Goal: Information Seeking & Learning: Compare options

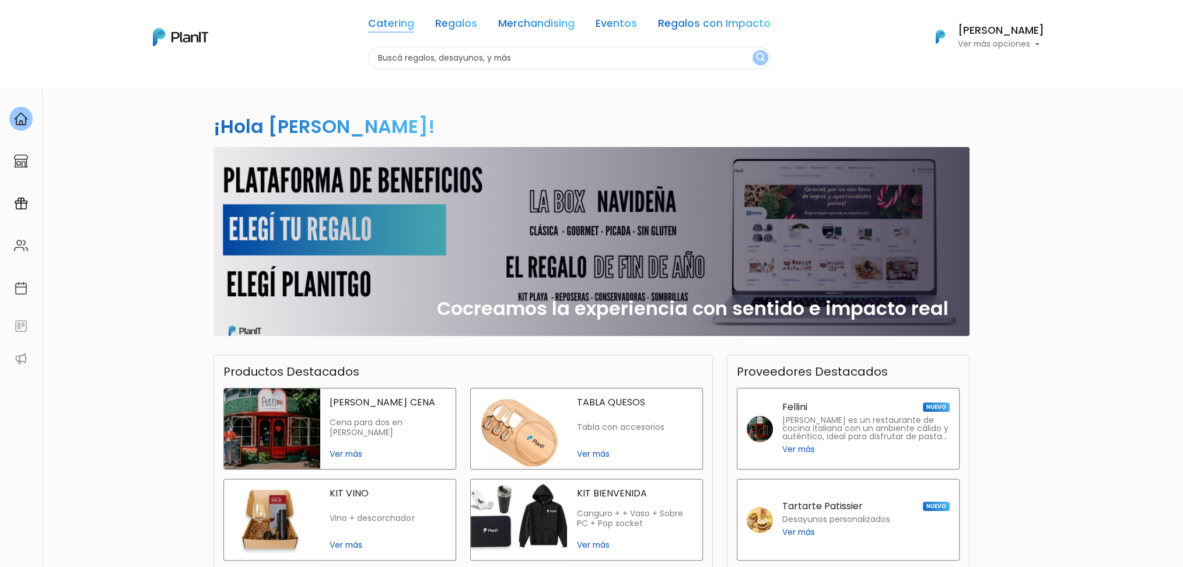
click at [398, 30] on link "Catering" at bounding box center [391, 26] width 46 height 14
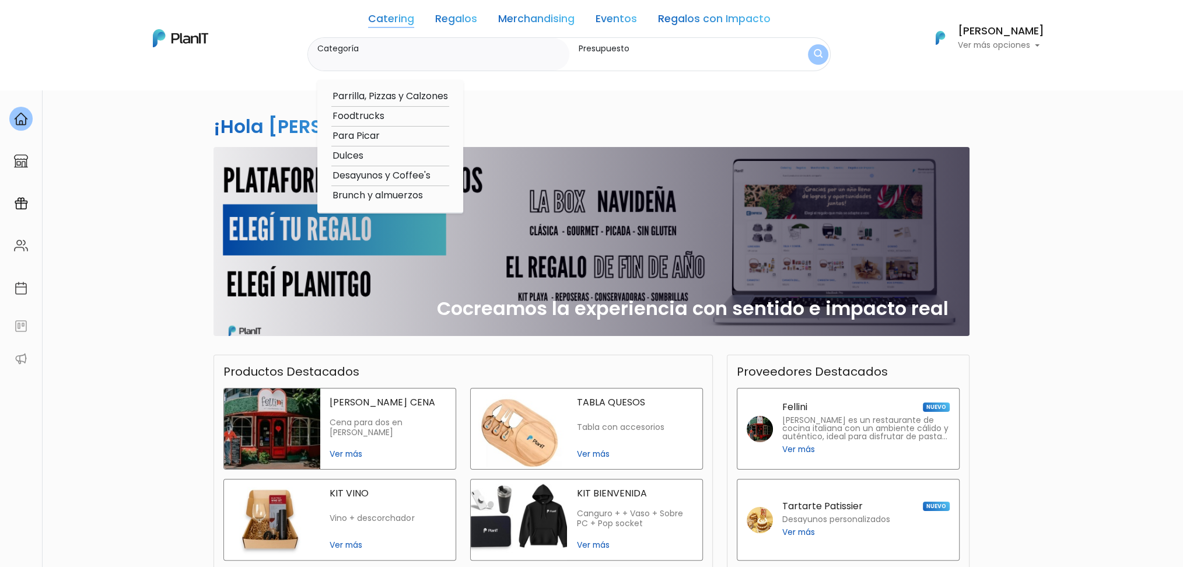
click at [759, 66] on div "Presupuesto" at bounding box center [673, 54] width 209 height 33
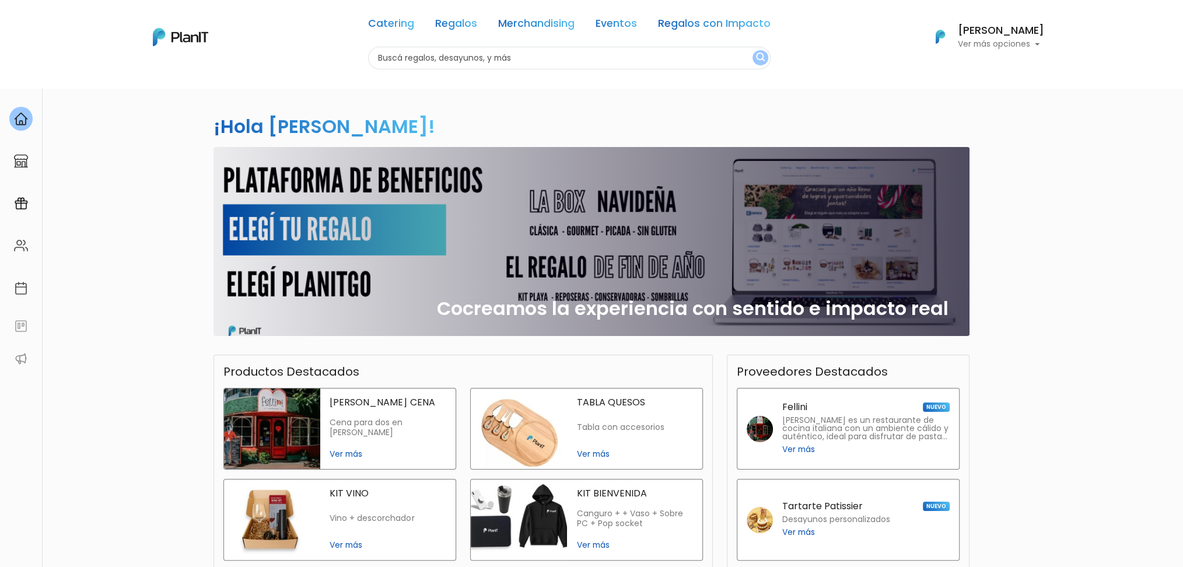
click at [418, 56] on input "text" at bounding box center [569, 58] width 402 height 23
click at [430, 48] on input "text" at bounding box center [569, 58] width 402 height 23
click at [408, 31] on div "Catering Regalos Merchandising Eventos Regalos con Impacto" at bounding box center [569, 26] width 402 height 42
click at [403, 29] on link "Catering" at bounding box center [391, 26] width 46 height 14
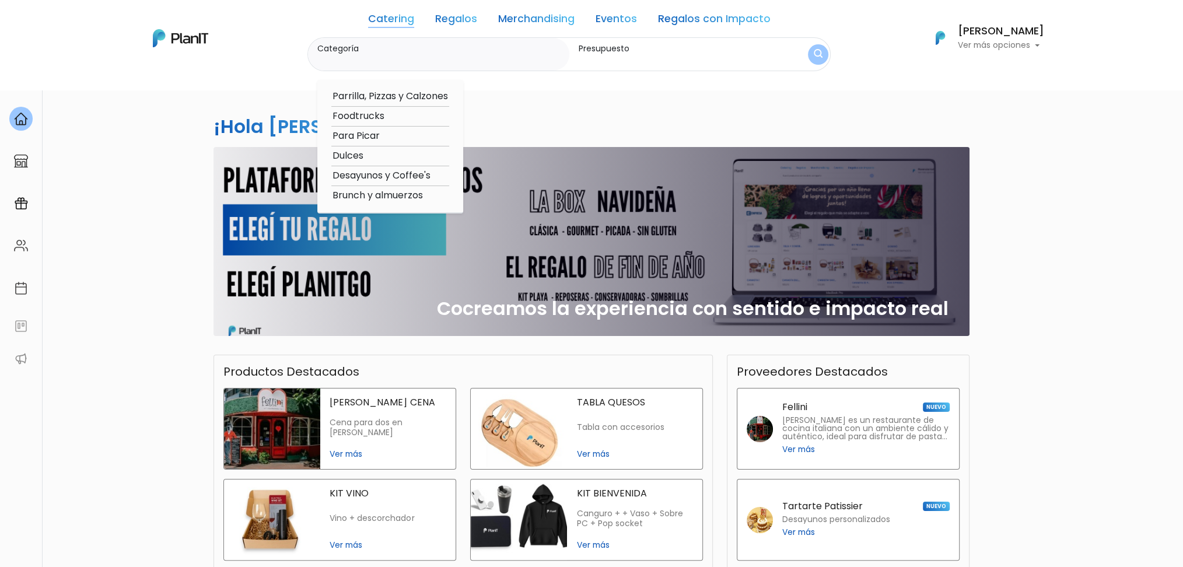
click at [368, 180] on option "Desayunos y Coffee's" at bounding box center [390, 176] width 118 height 15
type input "Desayunos y Coffee's"
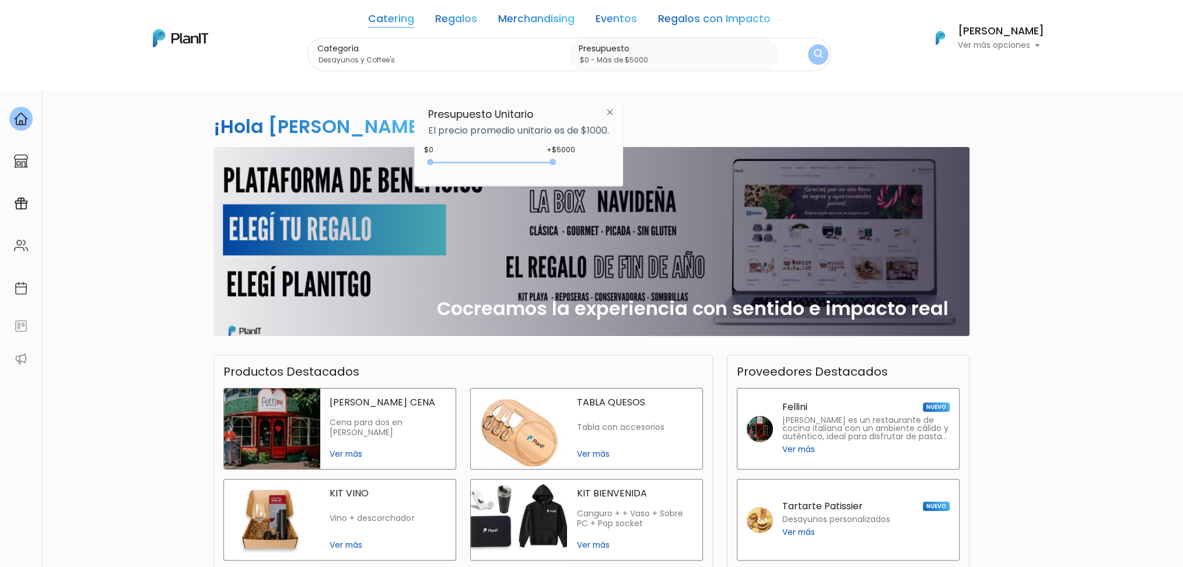
drag, startPoint x: 455, startPoint y: 162, endPoint x: 612, endPoint y: 145, distance: 157.8
click at [595, 157] on div "+$5000 $0 0 : 5000 0 5000 0,5000" at bounding box center [518, 164] width 181 height 23
type input "$0 - Más de $5000"
click at [809, 55] on button "submit" at bounding box center [818, 54] width 22 height 22
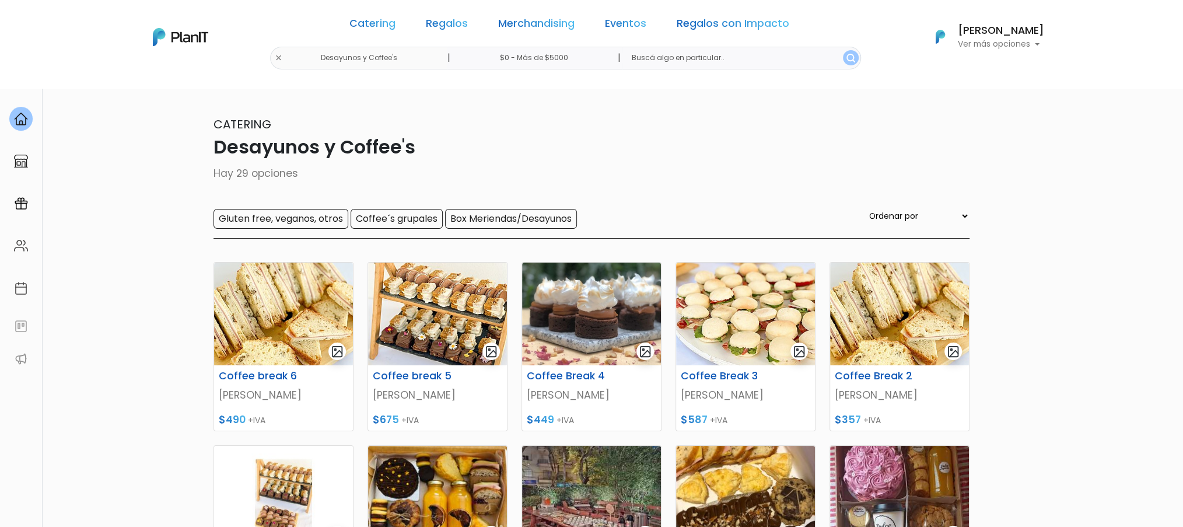
click at [679, 173] on p "Hay 29 opciones" at bounding box center [591, 173] width 756 height 15
click at [626, 25] on link "Eventos" at bounding box center [625, 26] width 41 height 14
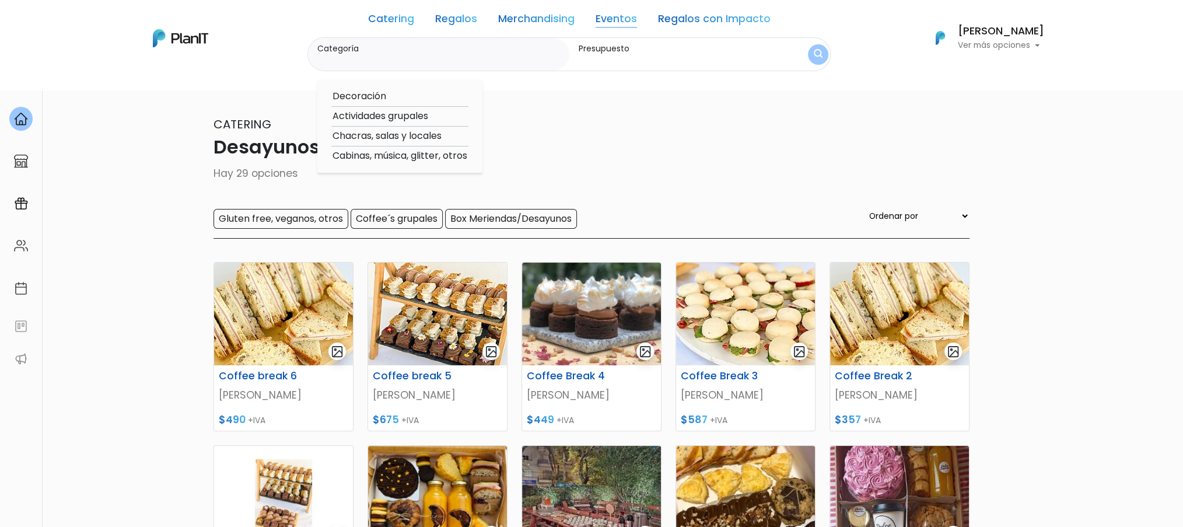
click at [632, 162] on div "Catering Desayunos y Coffee's Hay 29 opciones Gluten free, veganos, otros Coffe…" at bounding box center [591, 176] width 756 height 123
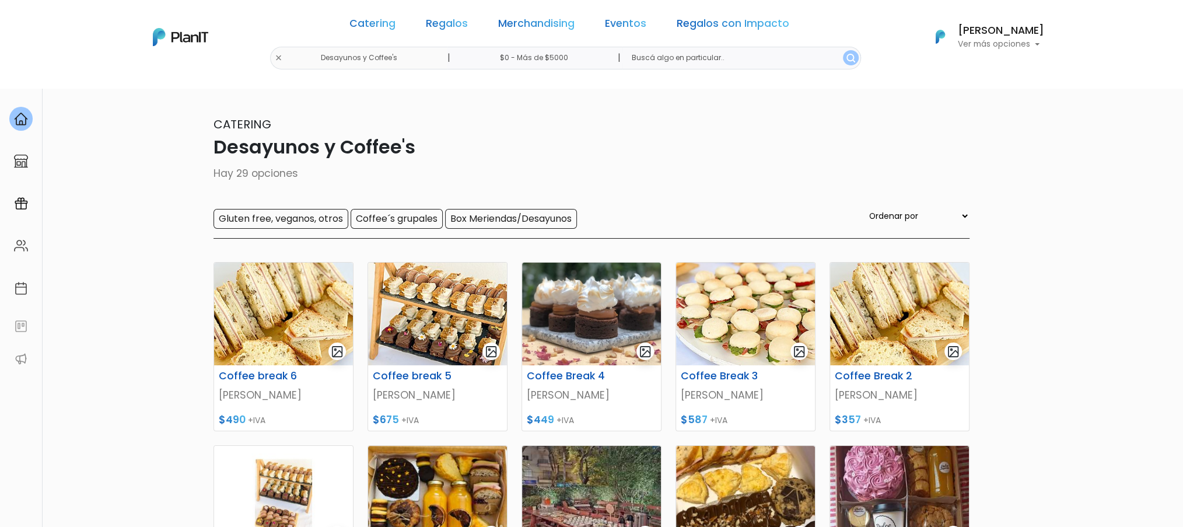
click at [622, 31] on link "Eventos" at bounding box center [625, 26] width 41 height 14
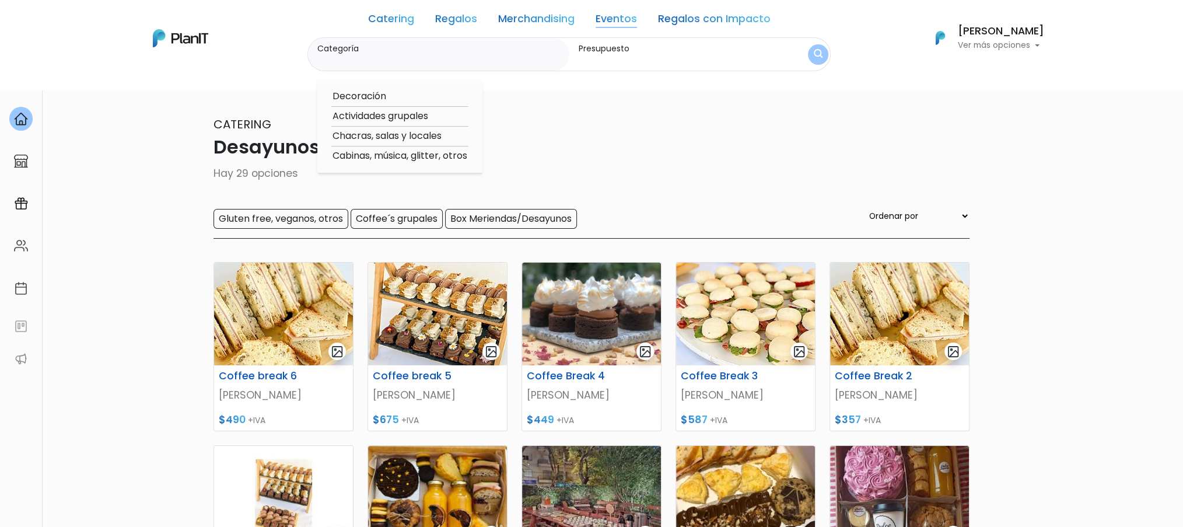
click at [620, 23] on link "Eventos" at bounding box center [615, 21] width 41 height 14
click at [398, 22] on link "Catering" at bounding box center [391, 21] width 46 height 14
click at [371, 119] on option "Foodtrucks" at bounding box center [390, 116] width 118 height 15
type input "Foodtrucks"
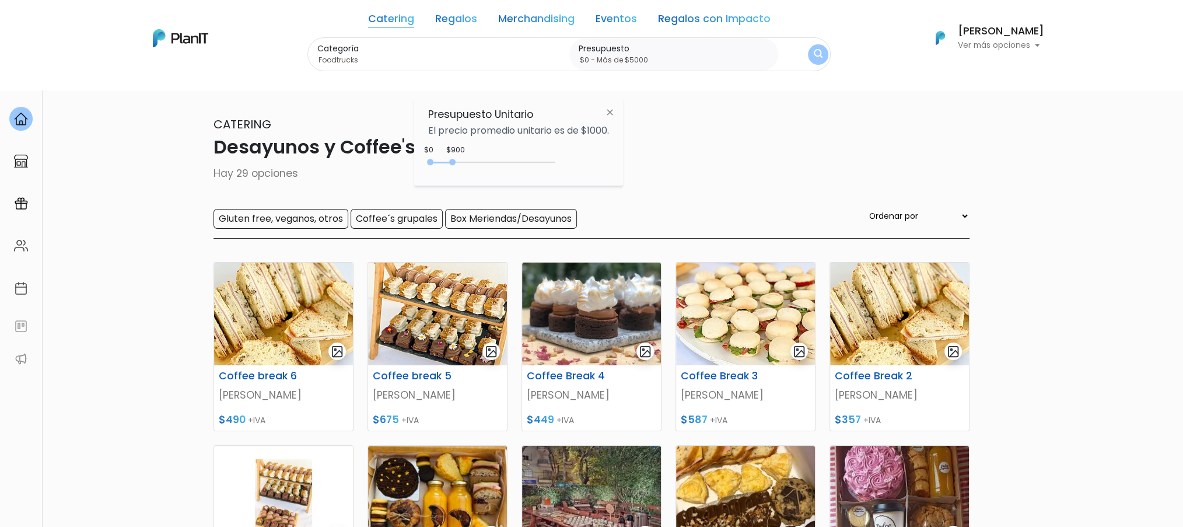
type input "$0 - Más de $5000"
drag, startPoint x: 454, startPoint y: 159, endPoint x: 573, endPoint y: 161, distance: 118.4
click at [573, 161] on div "+$5000 $0 0 : 5000 0 5000 0,5000" at bounding box center [518, 164] width 181 height 23
click at [817, 53] on img "submit" at bounding box center [818, 54] width 10 height 13
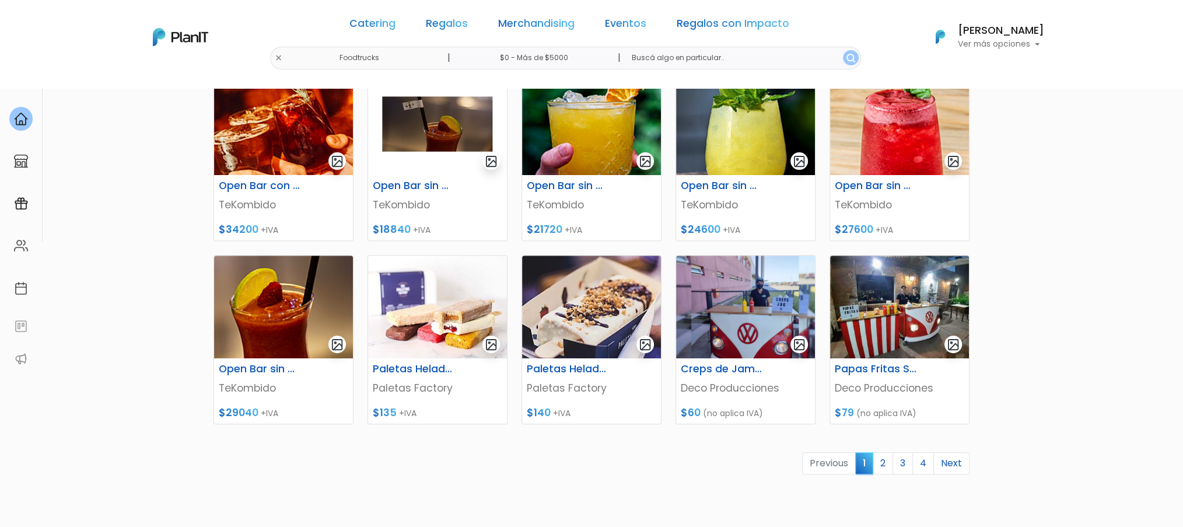
scroll to position [466, 0]
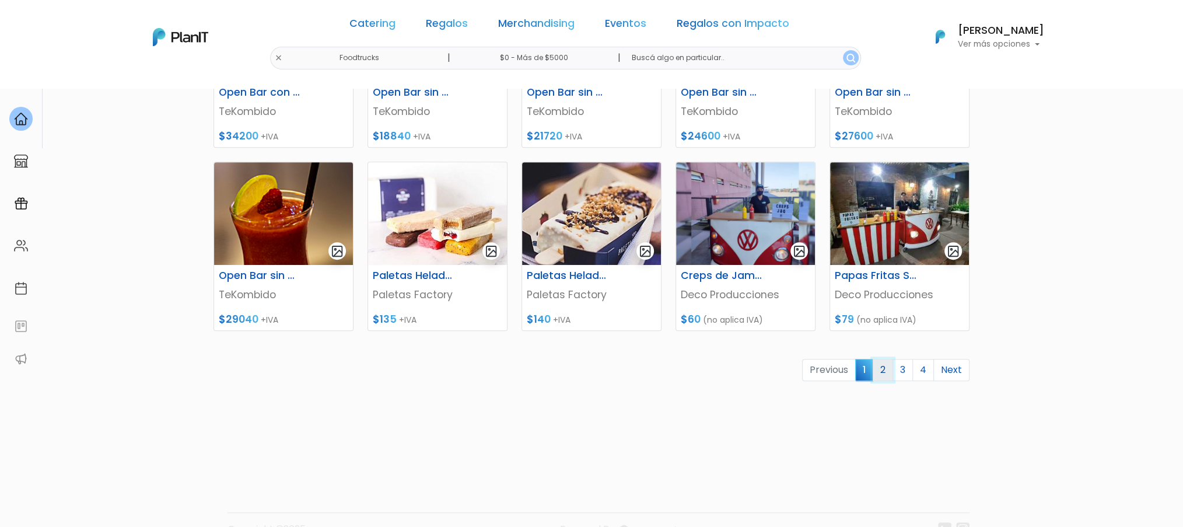
click at [890, 371] on link "2" at bounding box center [882, 370] width 20 height 22
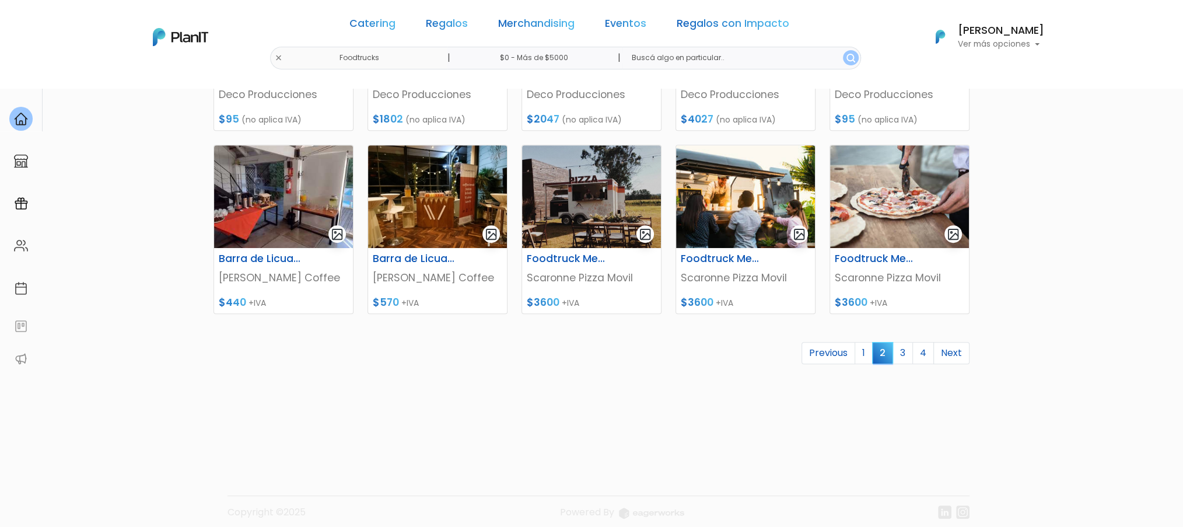
scroll to position [492, 0]
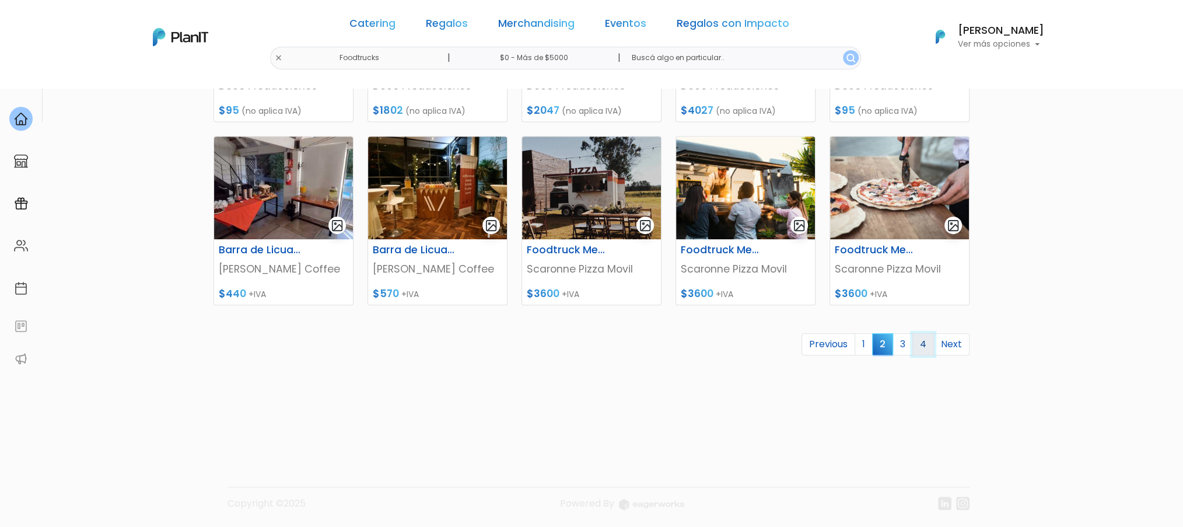
click at [917, 345] on link "4" at bounding box center [923, 344] width 22 height 22
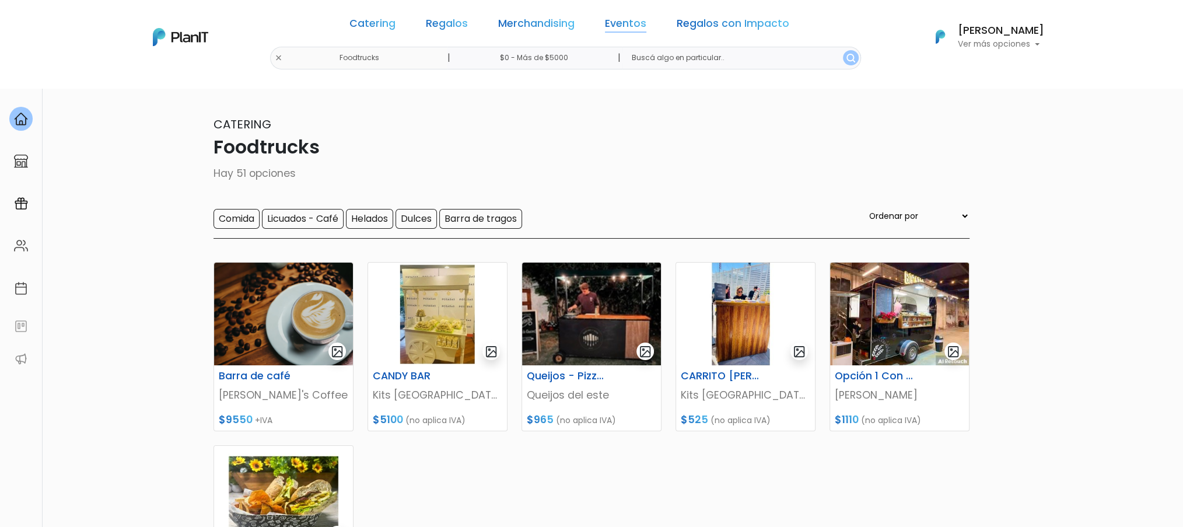
click at [638, 23] on link "Eventos" at bounding box center [625, 26] width 41 height 14
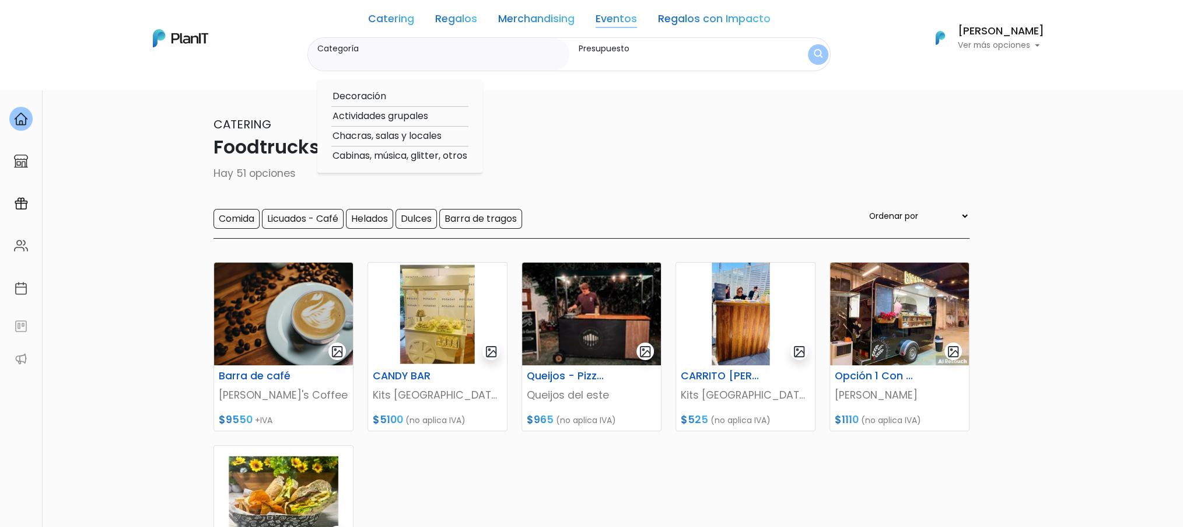
click at [420, 117] on option "Actividades grupales" at bounding box center [399, 116] width 137 height 15
type input "Actividades grupales"
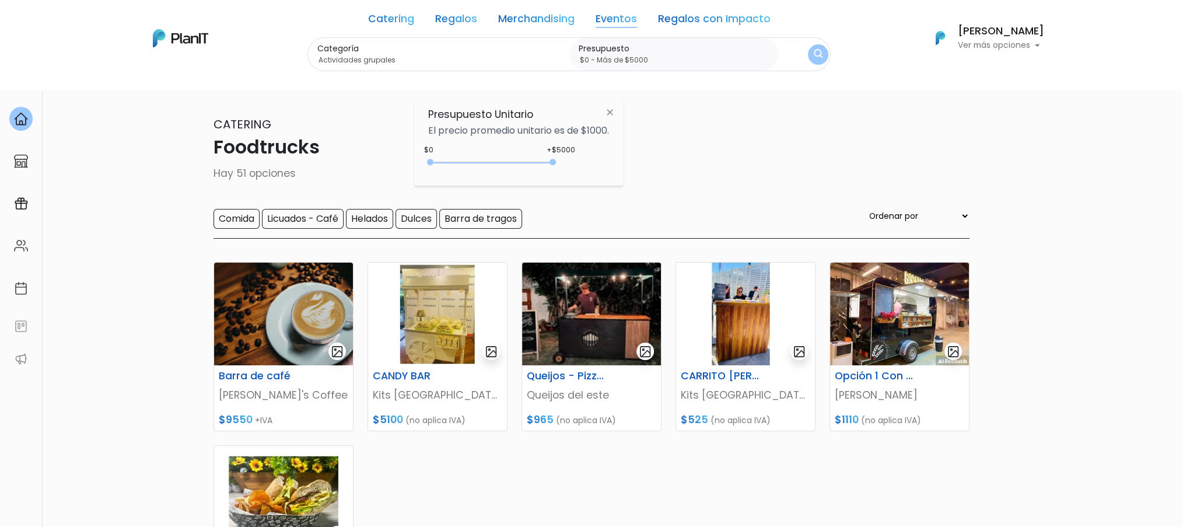
type input "$0 - Más de $5000"
drag, startPoint x: 457, startPoint y: 159, endPoint x: 593, endPoint y: 161, distance: 136.5
click at [593, 161] on div "+$5000 $0 0 : 5000 0 5000 0,5000" at bounding box center [518, 164] width 181 height 23
click at [810, 51] on button "submit" at bounding box center [817, 54] width 23 height 23
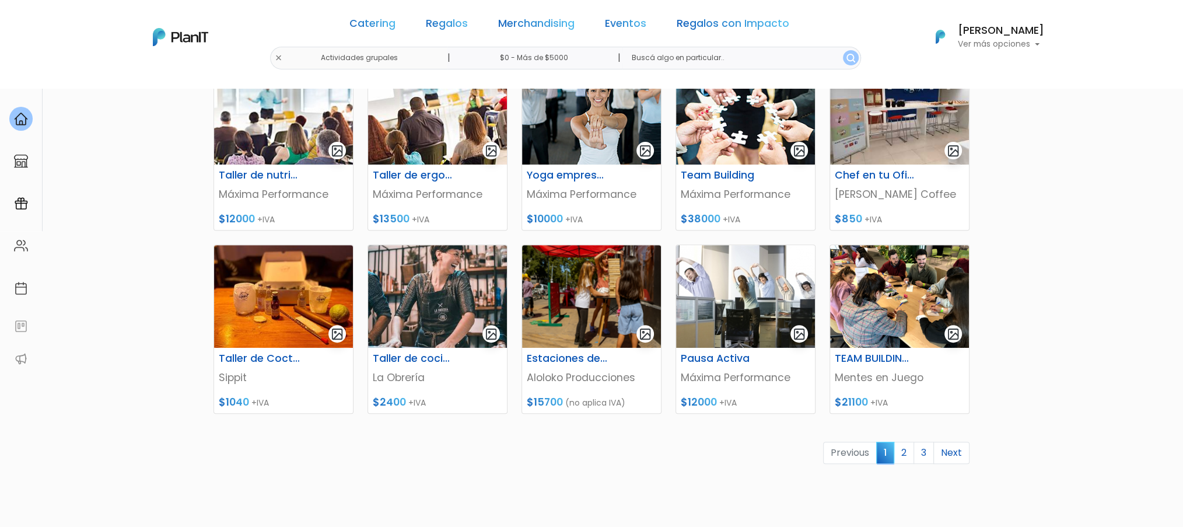
scroll to position [388, 0]
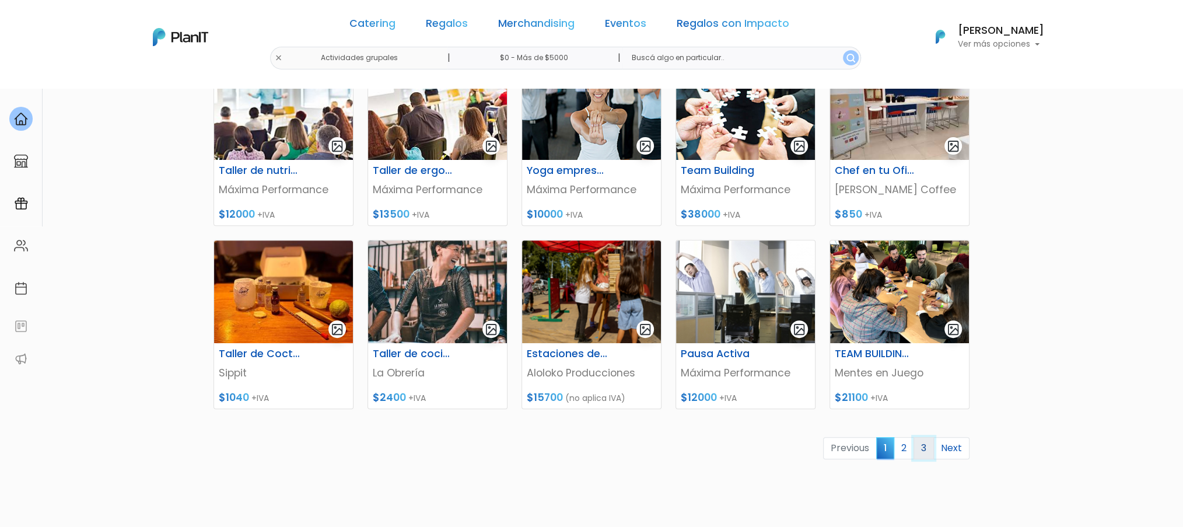
click at [916, 447] on link "3" at bounding box center [923, 448] width 20 height 22
